Goal: Transaction & Acquisition: Purchase product/service

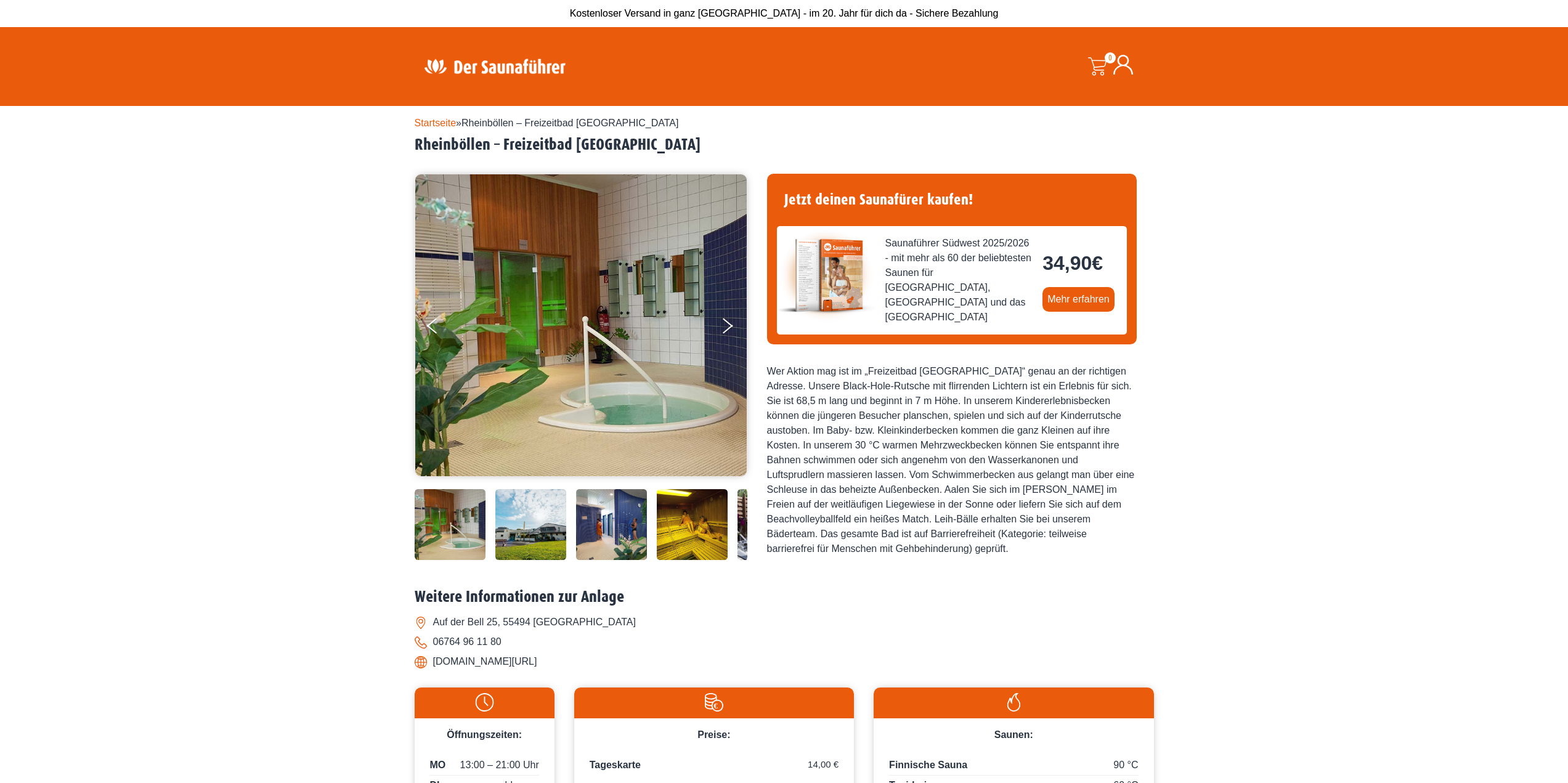
click at [481, 42] on div at bounding box center [543, 66] width 259 height 60
click at [473, 71] on img at bounding box center [494, 65] width 160 height 24
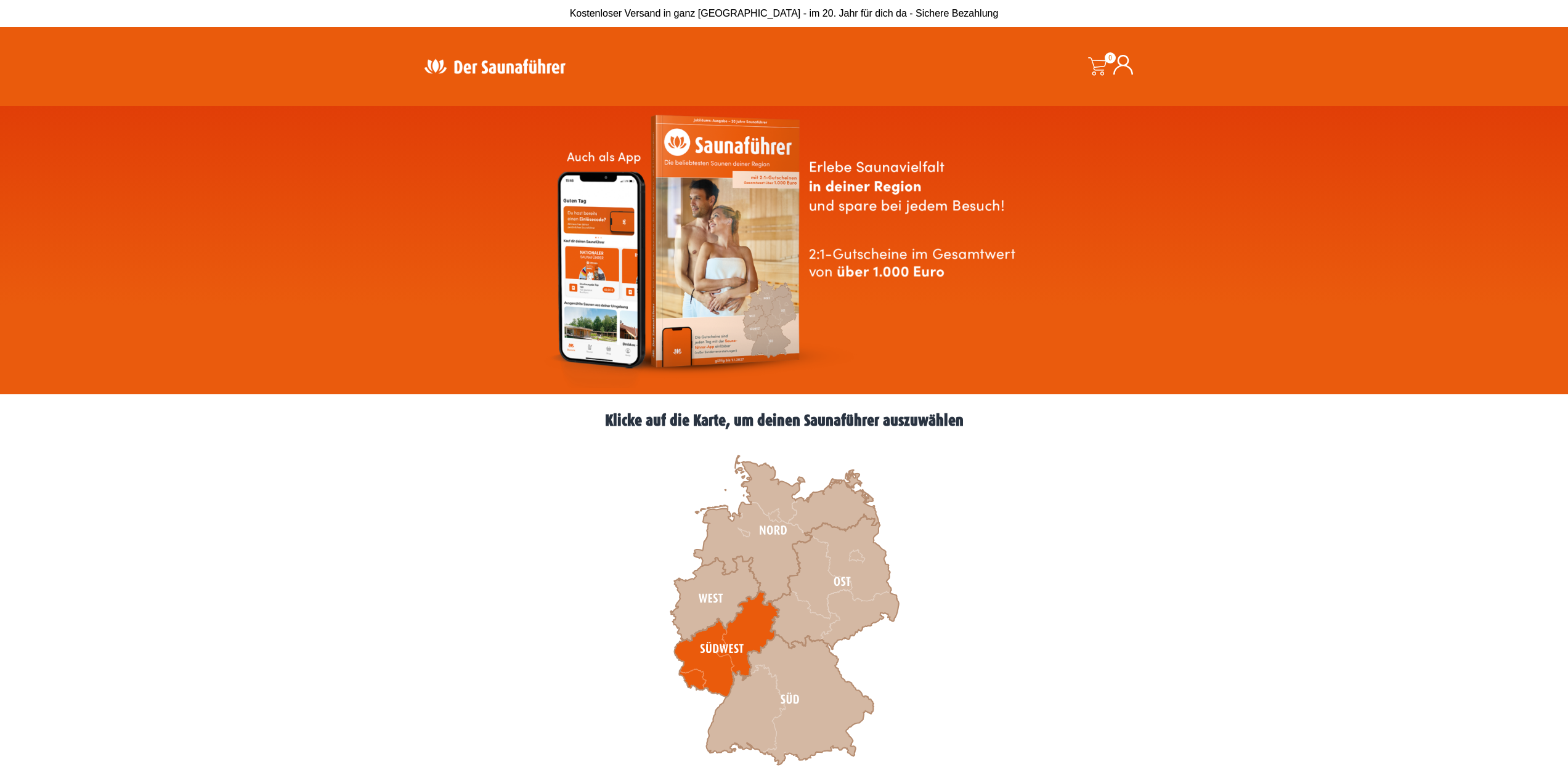
click at [703, 646] on icon at bounding box center [726, 645] width 105 height 106
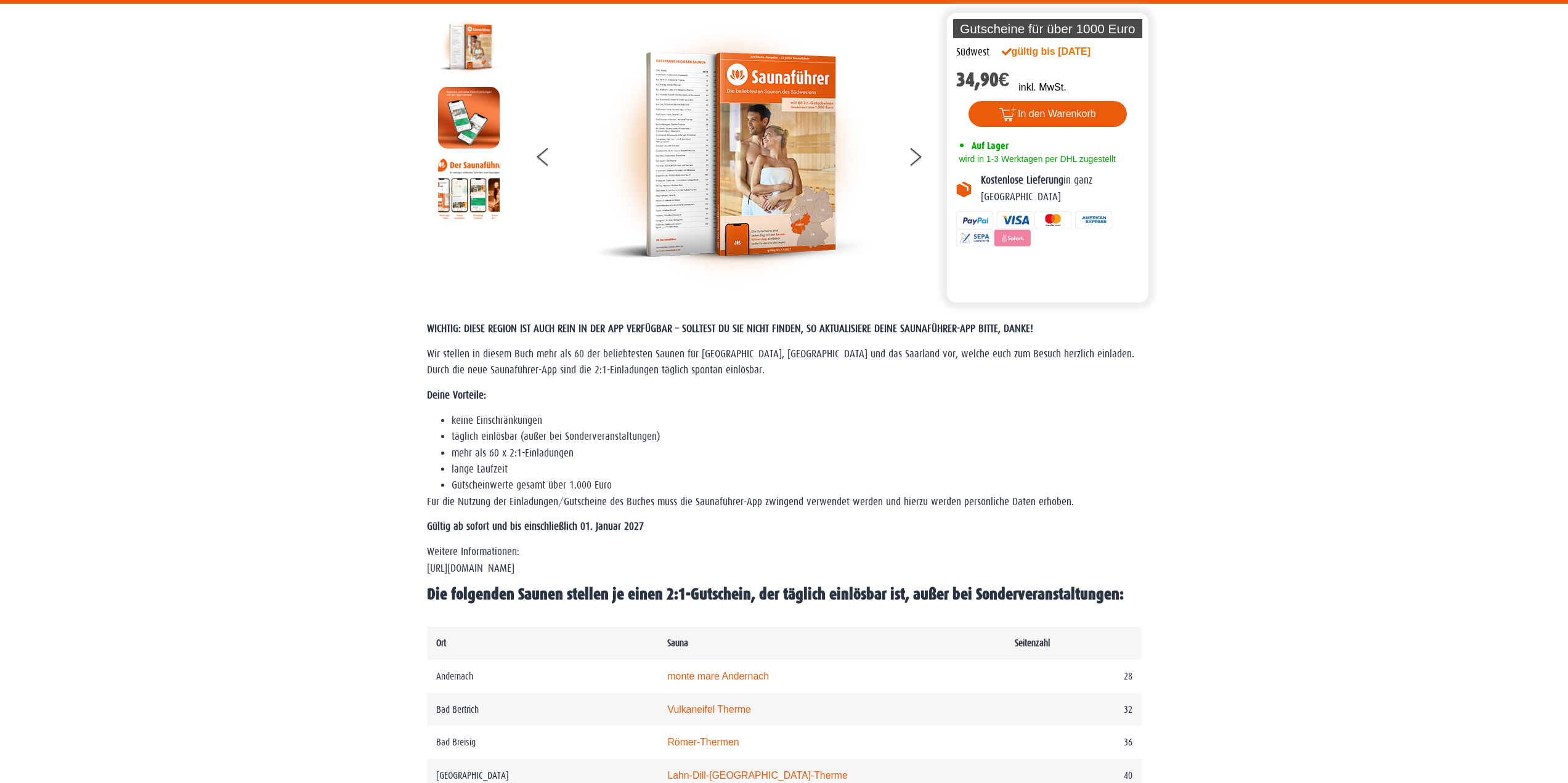
scroll to position [308, 0]
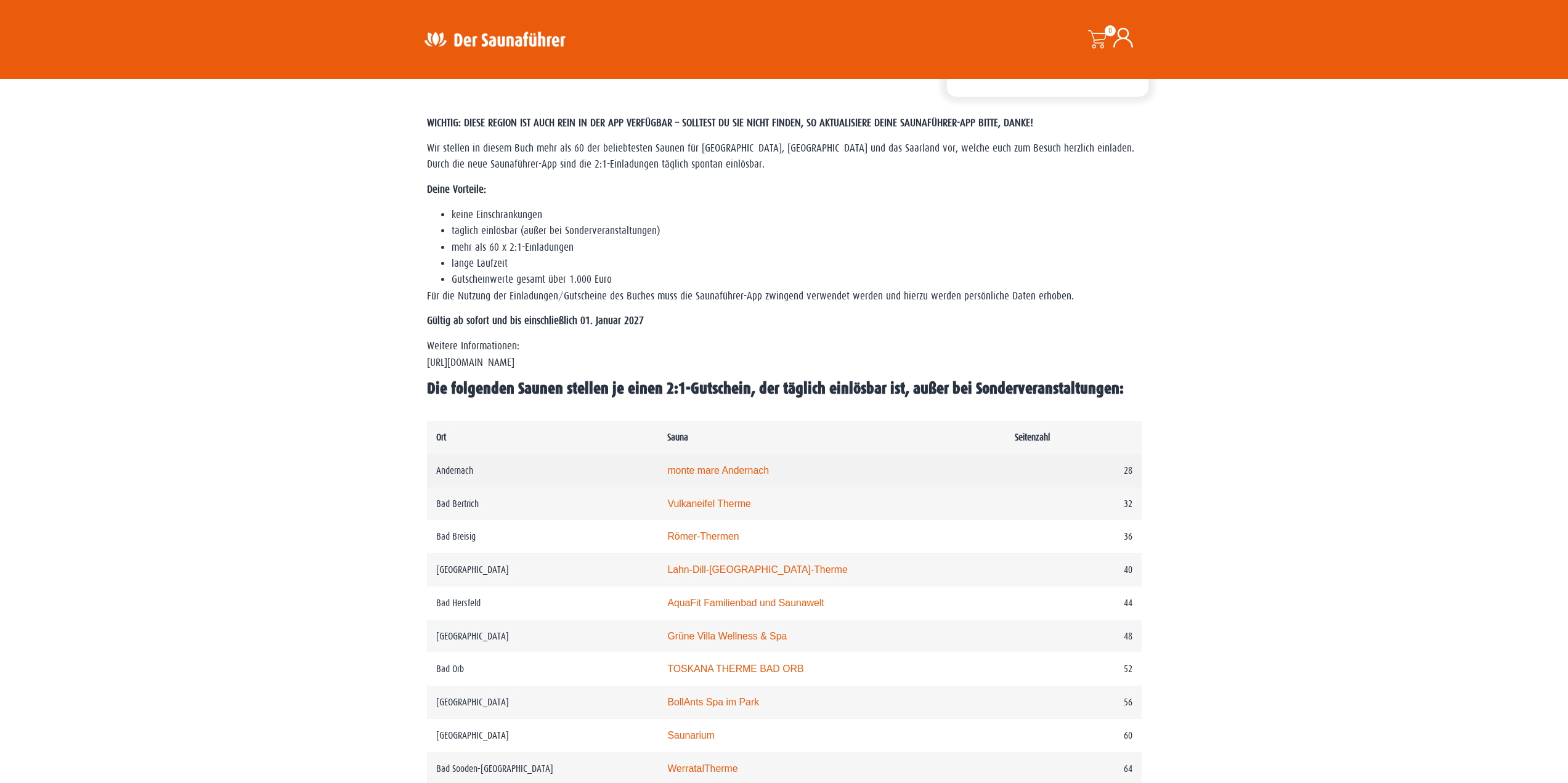
click at [475, 469] on td "Andernach" at bounding box center [542, 471] width 231 height 34
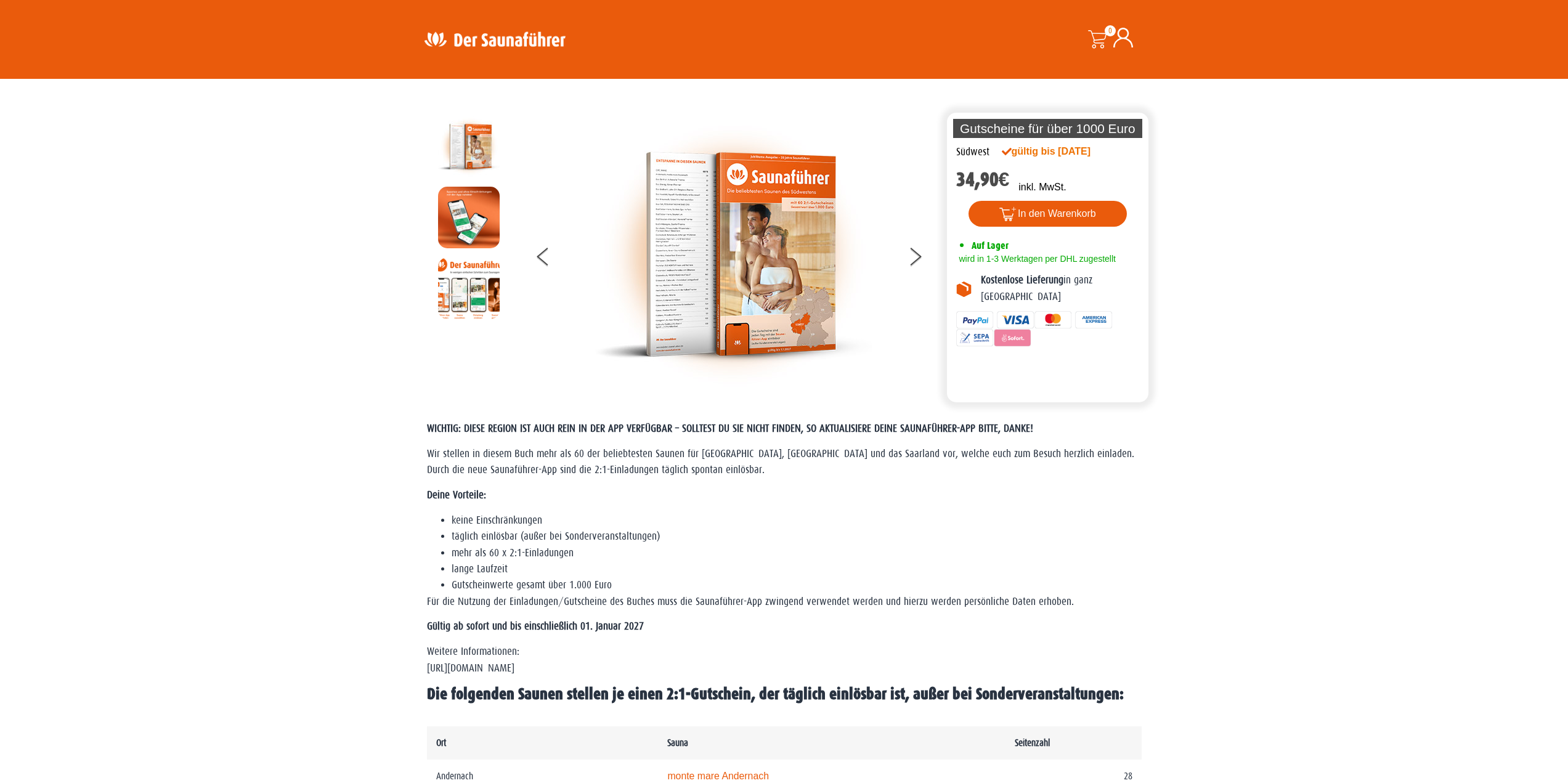
scroll to position [0, 0]
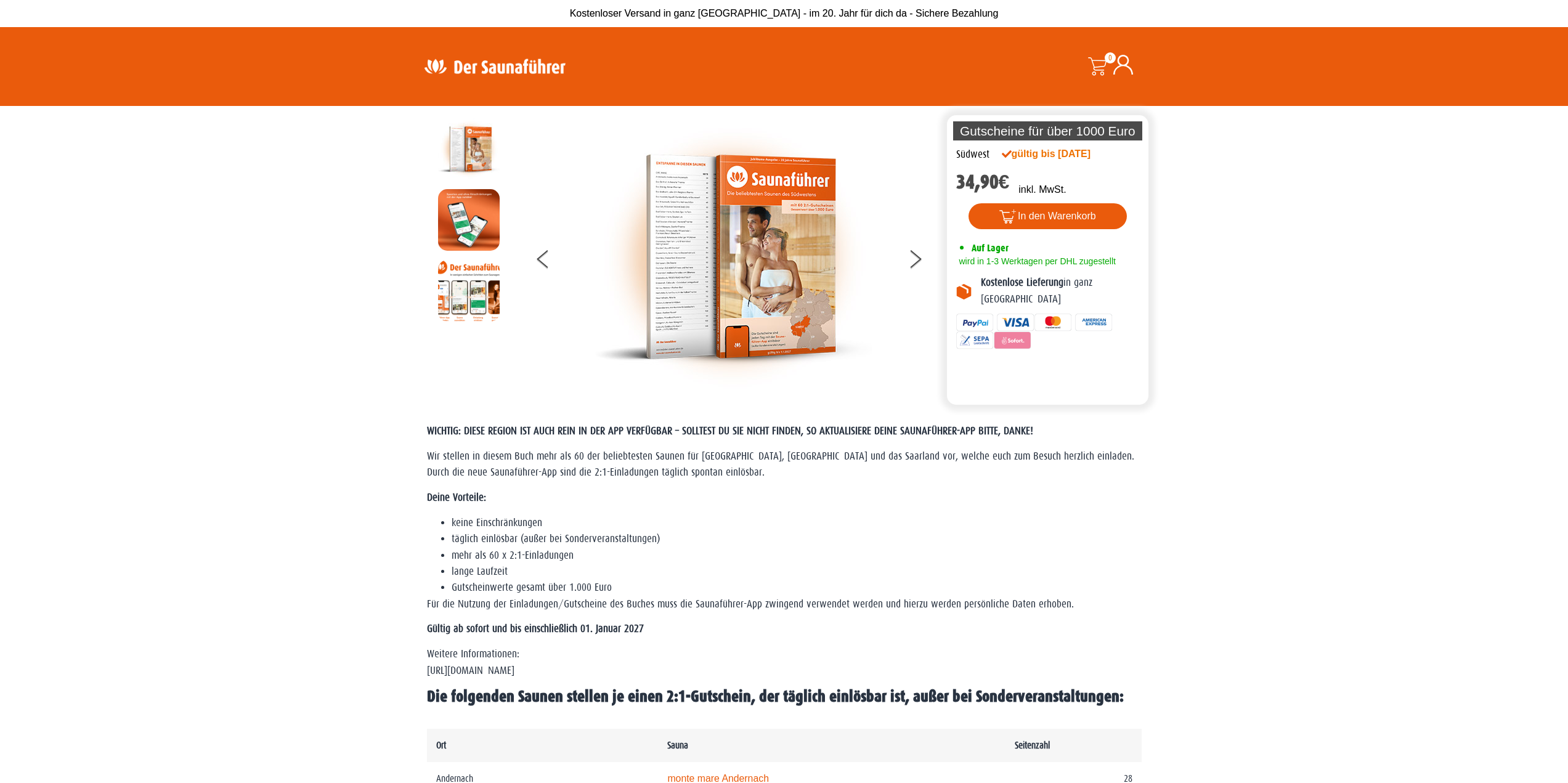
click at [477, 64] on img at bounding box center [494, 65] width 160 height 24
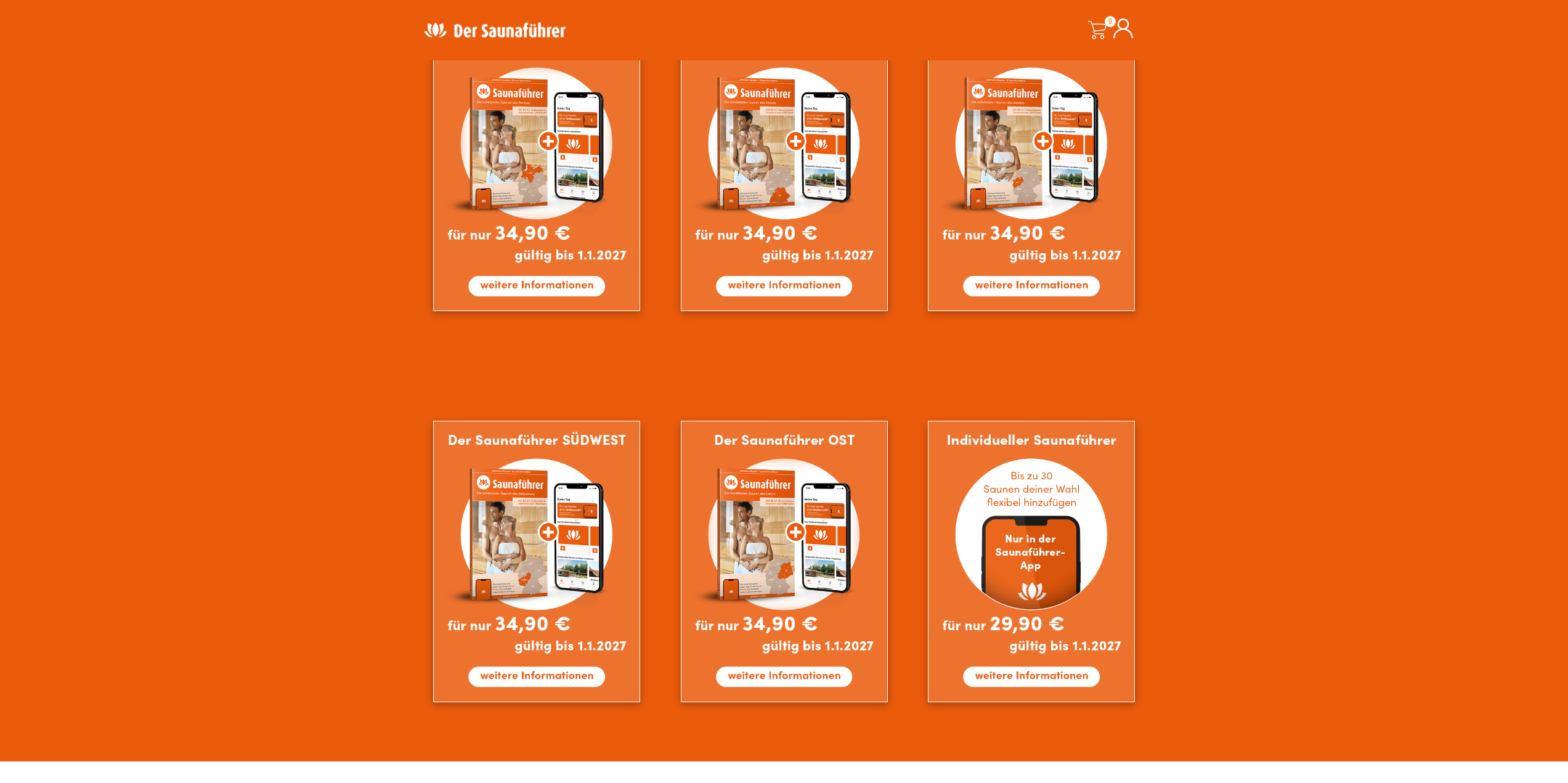
scroll to position [924, 0]
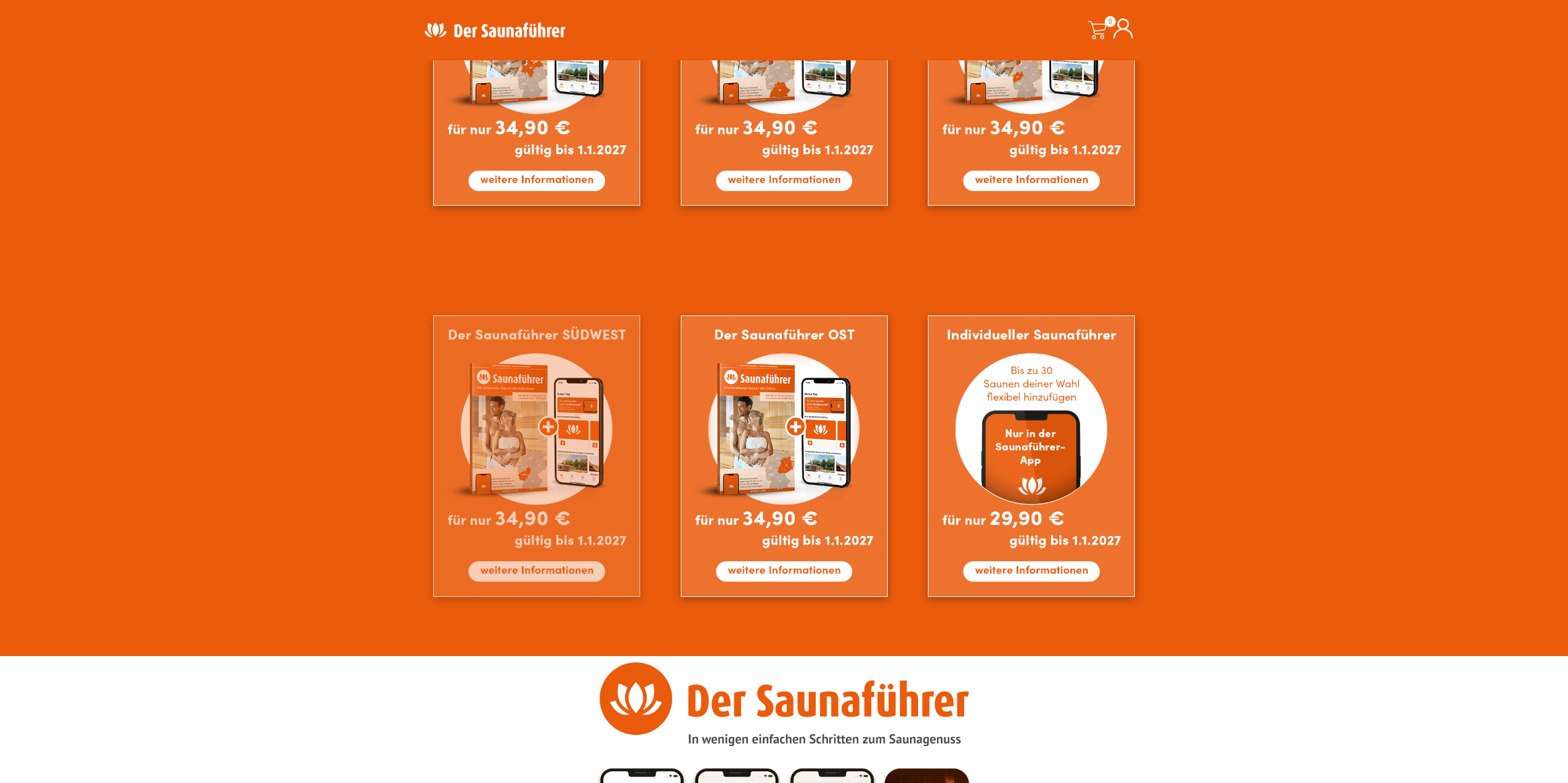
click at [501, 480] on img at bounding box center [536, 456] width 207 height 282
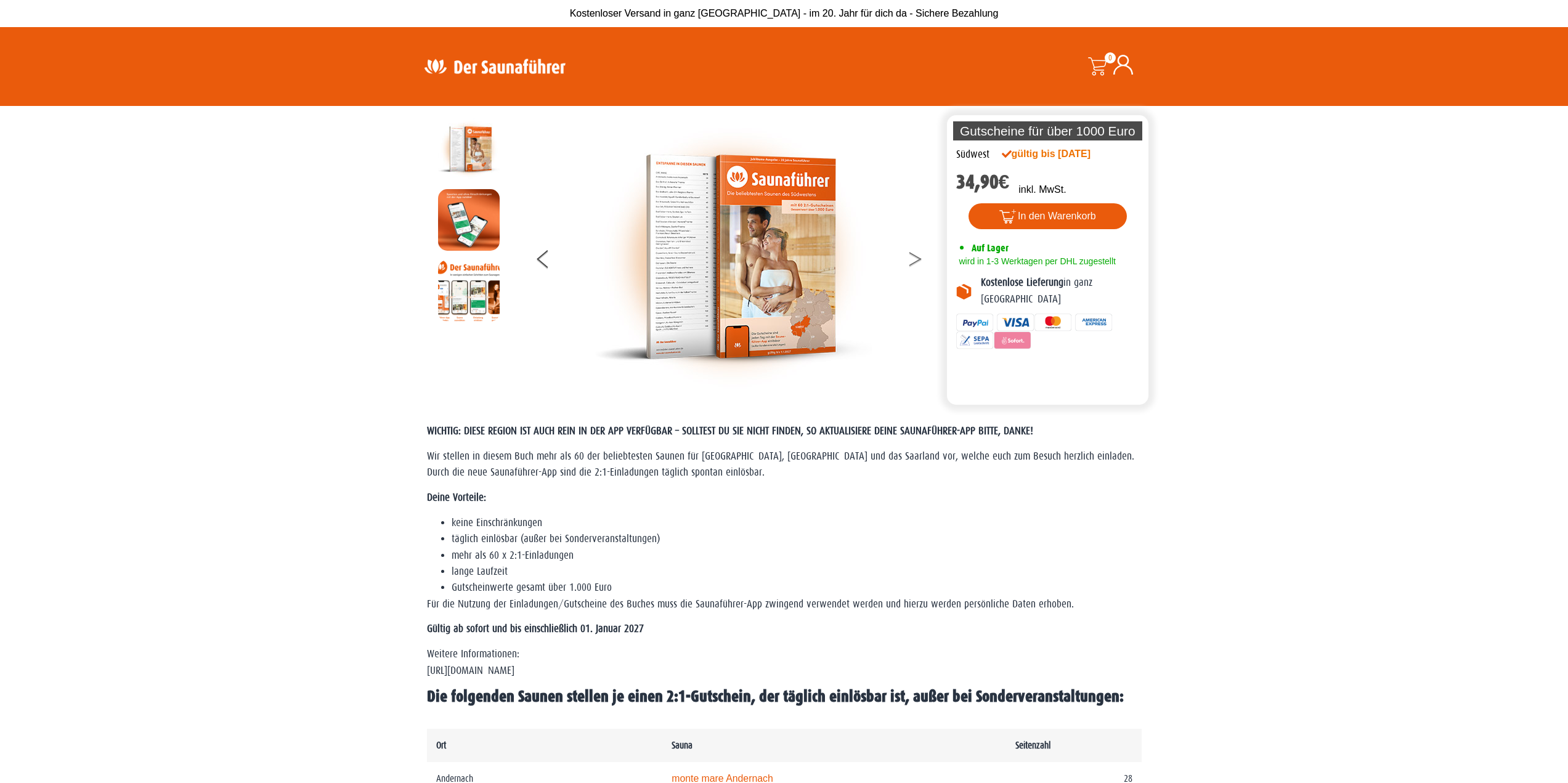
click at [915, 259] on button at bounding box center [922, 261] width 31 height 31
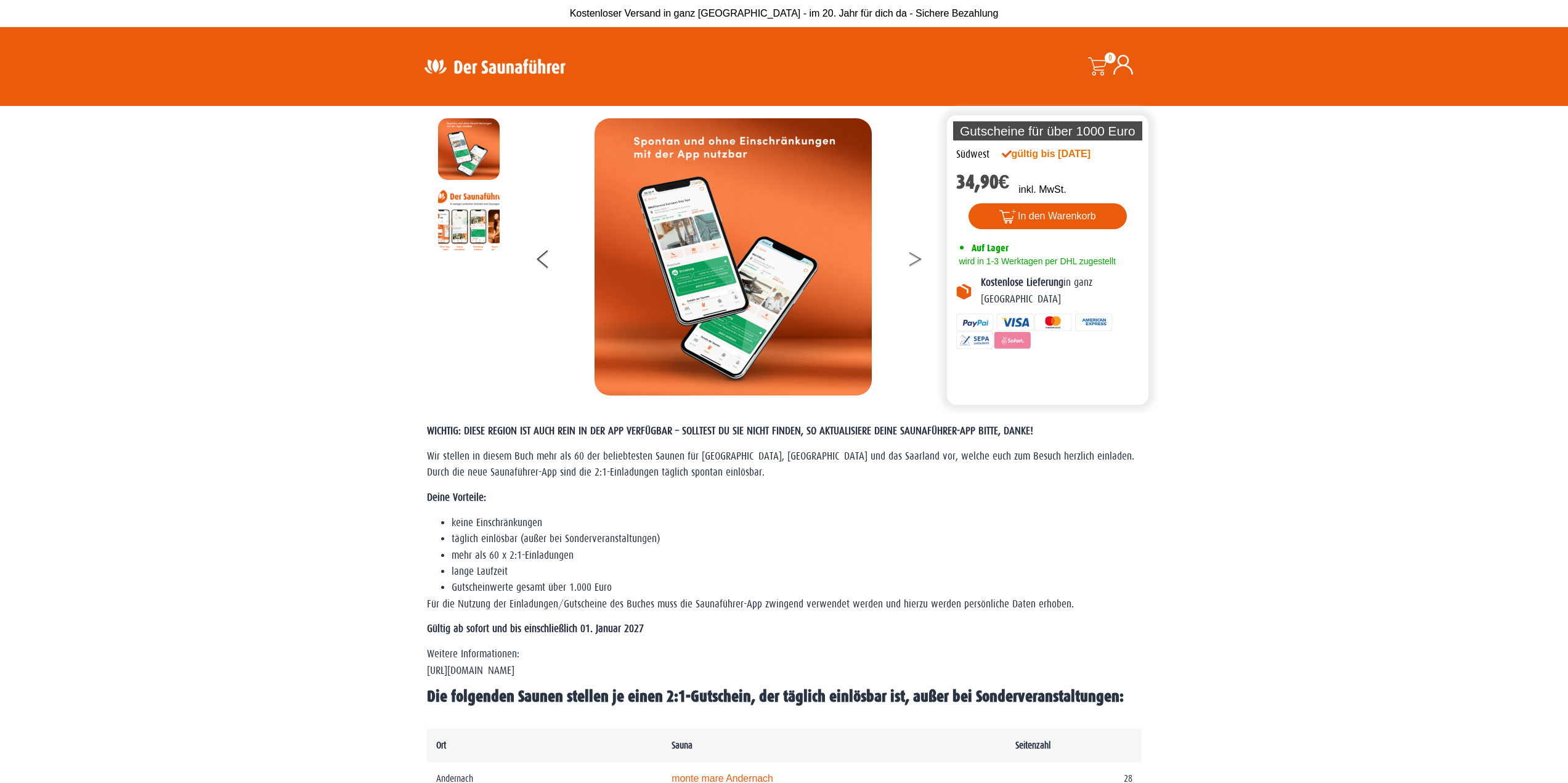
click at [915, 259] on button at bounding box center [922, 261] width 31 height 31
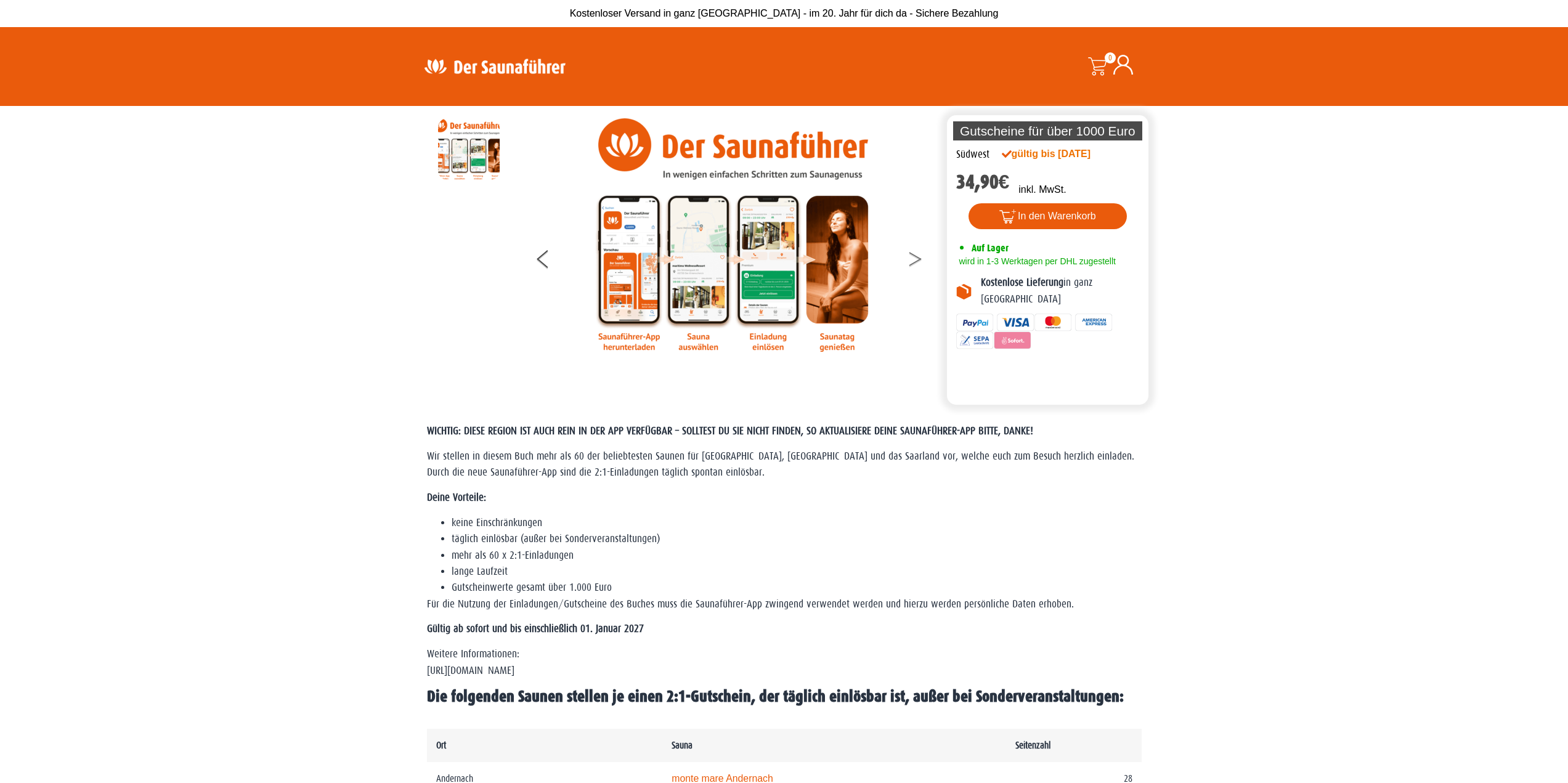
click at [915, 259] on button at bounding box center [922, 261] width 31 height 31
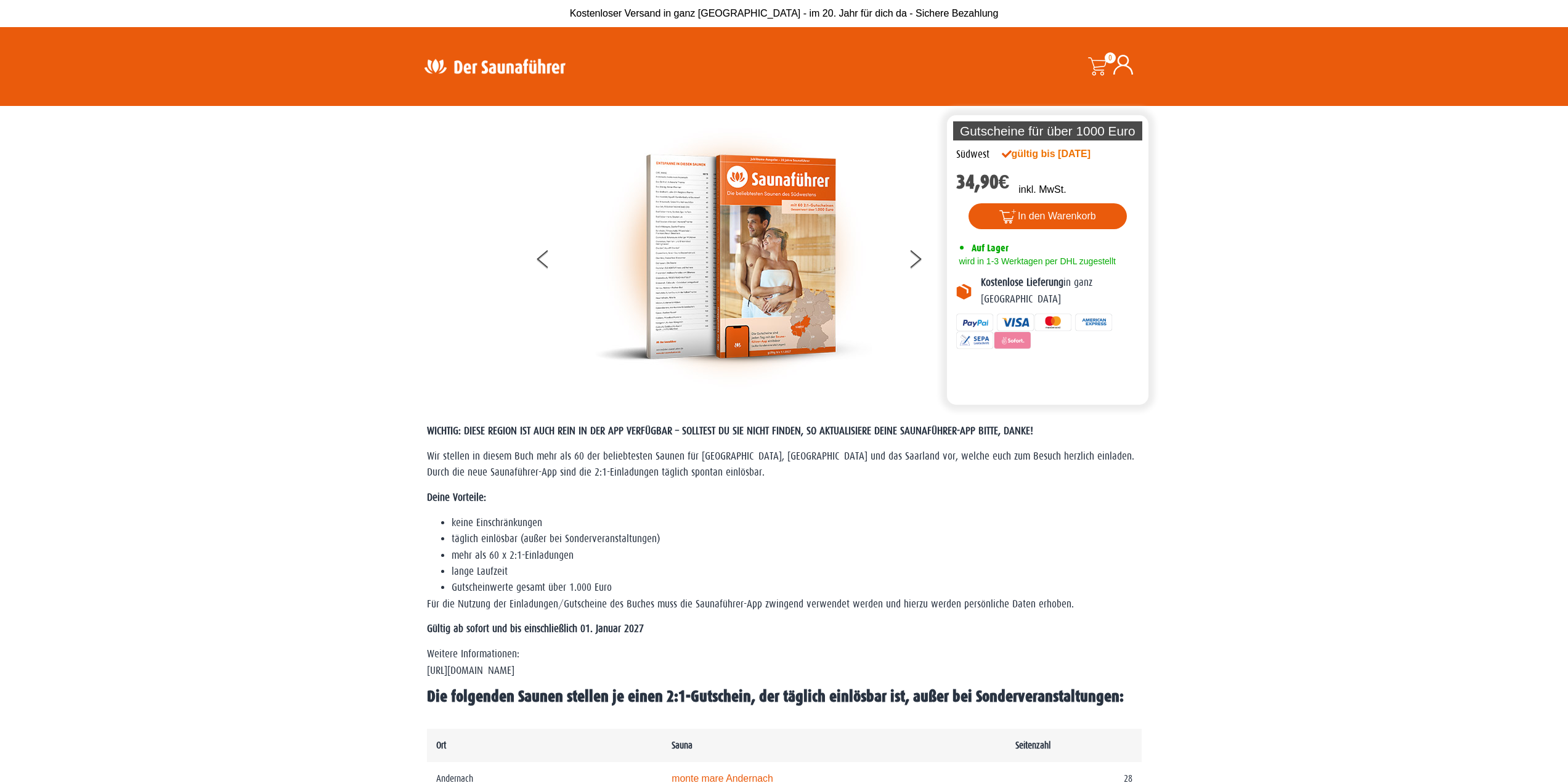
click at [470, 71] on img at bounding box center [494, 65] width 160 height 24
